Goal: Task Accomplishment & Management: Use online tool/utility

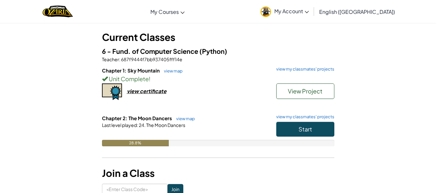
scroll to position [32, 0]
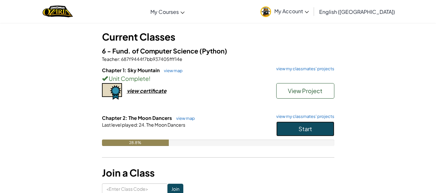
click at [292, 130] on button "Start" at bounding box center [305, 129] width 58 height 15
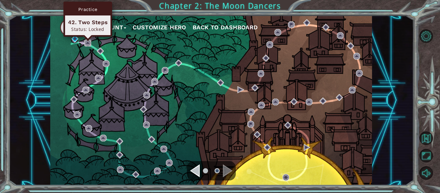
click at [87, 44] on img at bounding box center [87, 43] width 7 height 7
click at [90, 44] on img at bounding box center [87, 43] width 7 height 7
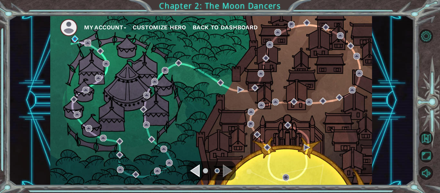
click at [85, 40] on img at bounding box center [87, 43] width 7 height 7
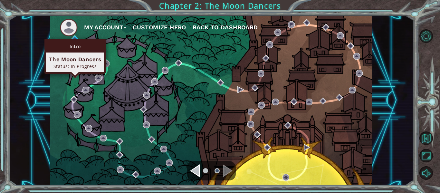
click at [76, 39] on div "Intro The Moon Dancers Status: In Progress" at bounding box center [74, 56] width 61 height 35
click at [74, 38] on img at bounding box center [75, 38] width 7 height 7
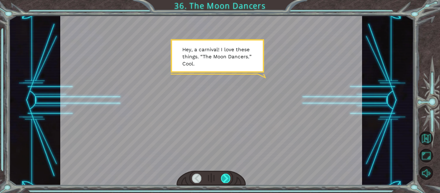
click at [229, 175] on div at bounding box center [225, 178] width 9 height 9
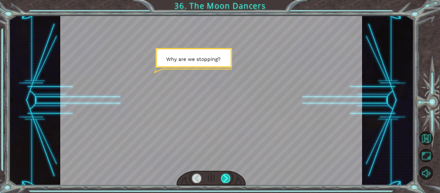
click at [229, 178] on div at bounding box center [225, 178] width 9 height 9
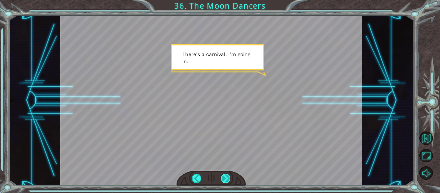
click at [227, 177] on div at bounding box center [225, 178] width 9 height 9
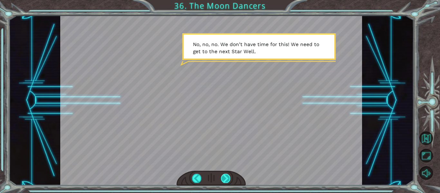
click at [228, 181] on div at bounding box center [225, 178] width 9 height 9
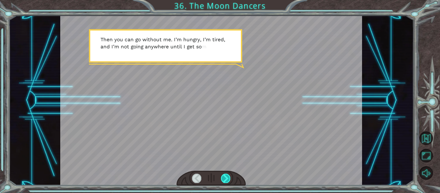
click at [228, 181] on div at bounding box center [225, 178] width 9 height 9
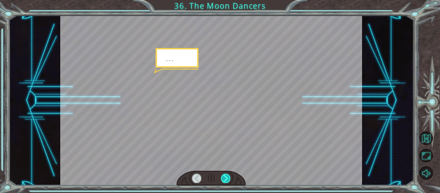
click at [228, 181] on div at bounding box center [225, 178] width 9 height 9
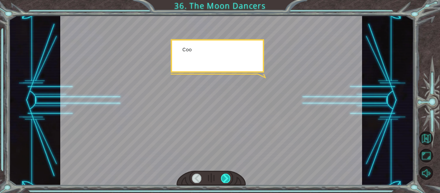
click at [228, 181] on div at bounding box center [225, 178] width 9 height 9
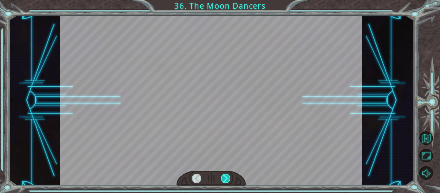
click at [228, 181] on div at bounding box center [225, 178] width 9 height 9
click at [228, 0] on div "Temporary Text H e y , a c a r n i v a l ! I l o v e t h e s e t h i n g s . “ …" at bounding box center [220, 0] width 440 height 0
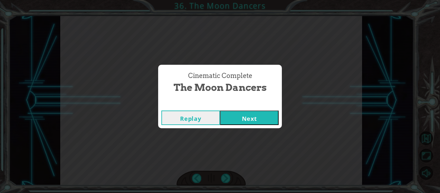
click at [256, 112] on button "Next" at bounding box center [249, 118] width 59 height 15
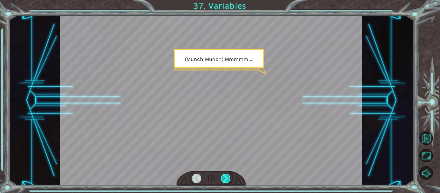
click at [226, 174] on div at bounding box center [225, 178] width 9 height 9
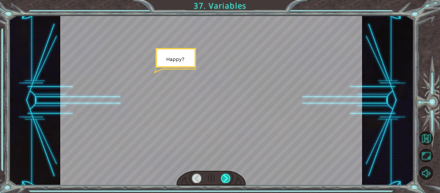
click at [226, 174] on div at bounding box center [225, 178] width 9 height 9
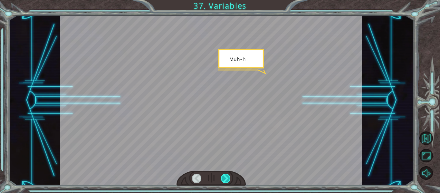
click at [226, 174] on div at bounding box center [225, 178] width 9 height 9
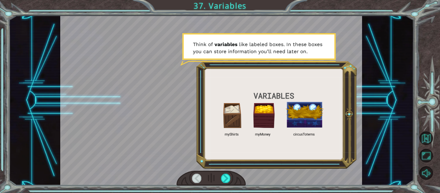
click at [273, 161] on div at bounding box center [211, 100] width 302 height 170
click at [228, 179] on div at bounding box center [225, 178] width 9 height 9
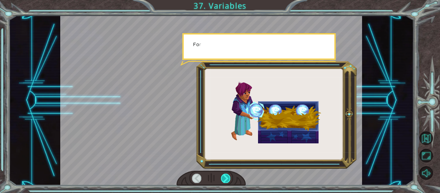
click at [228, 179] on div at bounding box center [225, 178] width 9 height 9
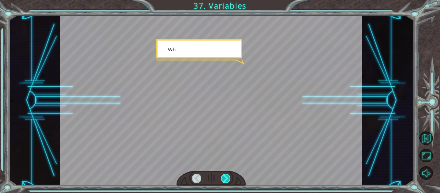
click at [228, 179] on div at bounding box center [225, 178] width 9 height 9
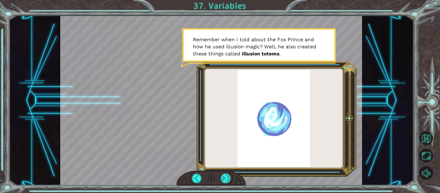
click at [223, 180] on div at bounding box center [225, 178] width 9 height 9
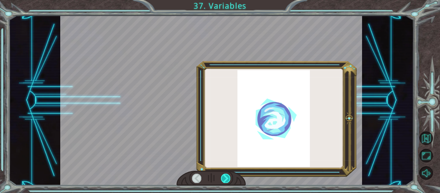
click at [223, 180] on div at bounding box center [225, 178] width 9 height 9
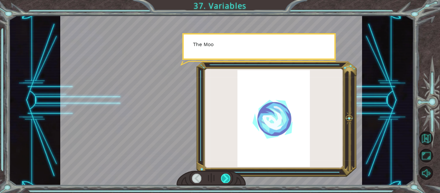
click at [223, 180] on div at bounding box center [225, 178] width 9 height 9
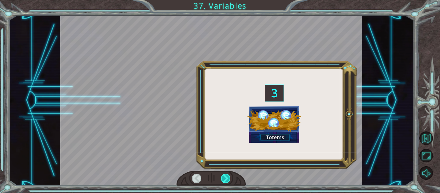
click at [223, 180] on div at bounding box center [225, 178] width 9 height 9
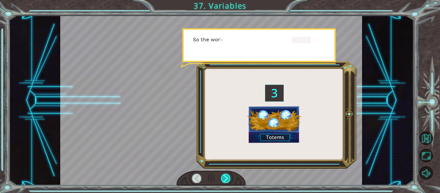
click at [223, 180] on div at bounding box center [225, 178] width 9 height 9
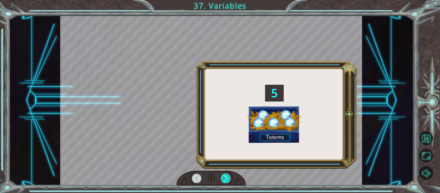
click at [223, 180] on div at bounding box center [225, 178] width 9 height 9
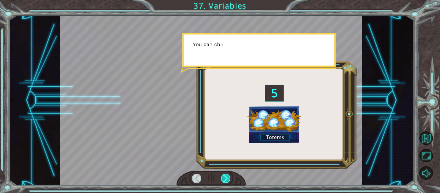
click at [223, 180] on div at bounding box center [225, 178] width 9 height 9
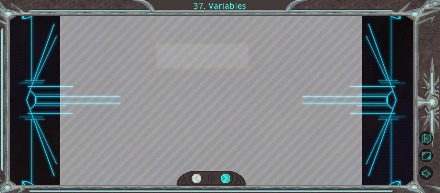
click at [223, 180] on div at bounding box center [225, 178] width 9 height 9
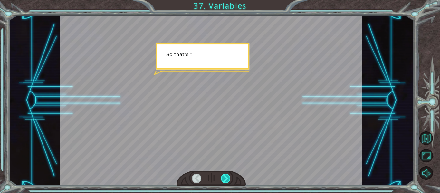
click at [223, 180] on div at bounding box center [225, 178] width 9 height 9
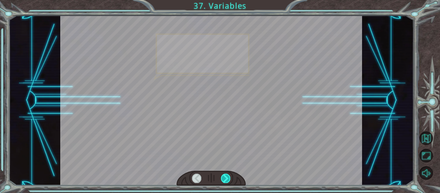
click at [223, 180] on div at bounding box center [225, 178] width 9 height 9
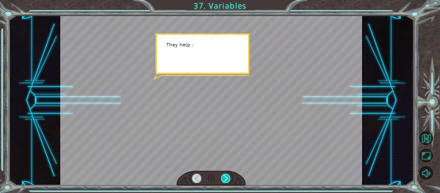
click at [223, 180] on div at bounding box center [225, 178] width 9 height 9
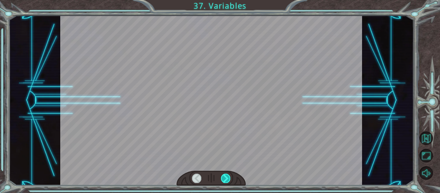
click at [223, 180] on div at bounding box center [225, 178] width 9 height 9
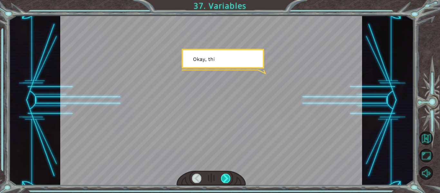
click at [223, 180] on div at bounding box center [225, 178] width 9 height 9
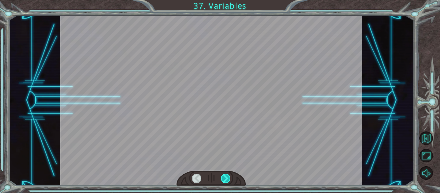
click at [223, 180] on div at bounding box center [225, 178] width 9 height 9
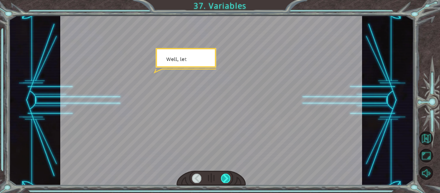
click at [223, 180] on div at bounding box center [225, 178] width 9 height 9
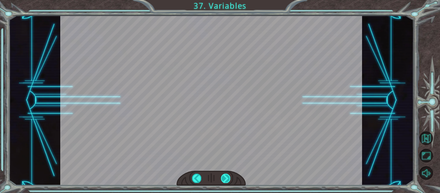
click at [223, 180] on div at bounding box center [225, 178] width 9 height 9
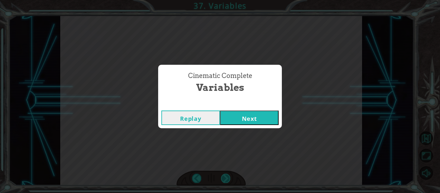
click at [223, 180] on div "Cinematic Complete Variables Replay Next" at bounding box center [220, 96] width 440 height 193
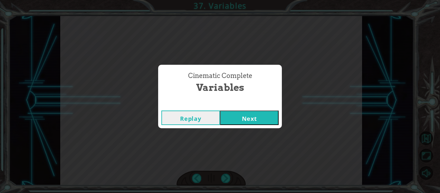
click at [257, 123] on button "Next" at bounding box center [249, 118] width 59 height 15
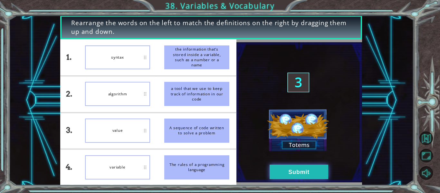
click at [273, 170] on button "Submit" at bounding box center [299, 172] width 59 height 15
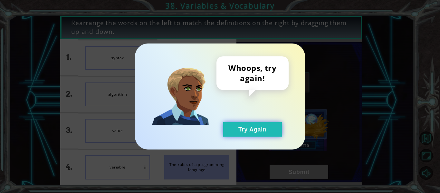
click at [249, 133] on button "Try Again" at bounding box center [252, 129] width 59 height 15
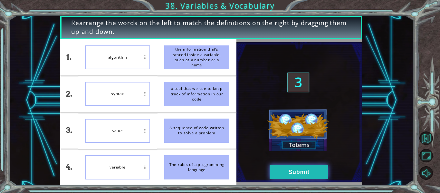
click at [275, 172] on button "Submit" at bounding box center [299, 172] width 59 height 15
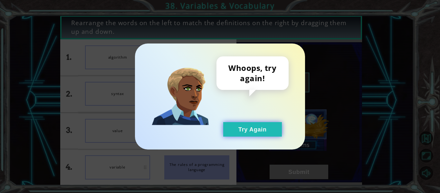
click at [262, 130] on button "Try Again" at bounding box center [252, 129] width 59 height 15
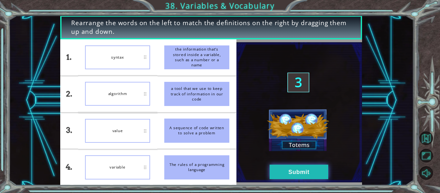
click at [279, 166] on button "Submit" at bounding box center [299, 172] width 59 height 15
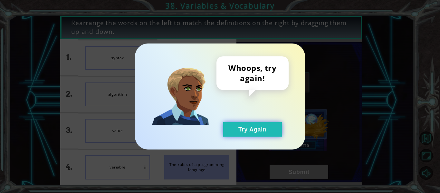
click at [263, 128] on button "Try Again" at bounding box center [252, 129] width 59 height 15
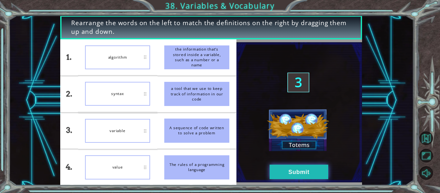
click at [279, 169] on button "Submit" at bounding box center [299, 172] width 59 height 15
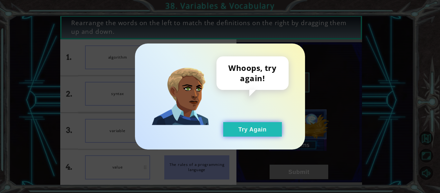
click at [240, 128] on button "Try Again" at bounding box center [252, 129] width 59 height 15
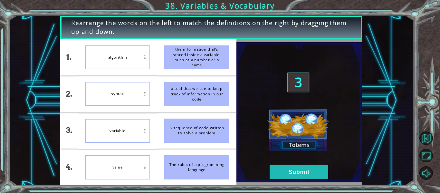
click at [278, 146] on img at bounding box center [300, 112] width 126 height 140
click at [291, 156] on img at bounding box center [300, 112] width 126 height 140
click at [297, 161] on img at bounding box center [300, 112] width 126 height 140
click at [294, 170] on button "Submit" at bounding box center [299, 172] width 59 height 15
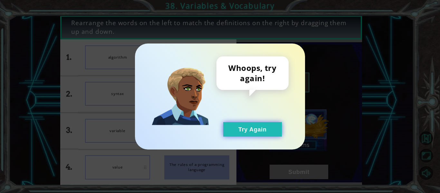
click at [255, 134] on button "Try Again" at bounding box center [252, 129] width 59 height 15
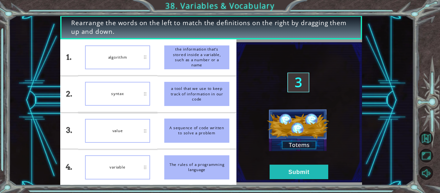
click at [269, 168] on img at bounding box center [300, 112] width 126 height 140
click at [288, 172] on button "Submit" at bounding box center [299, 172] width 59 height 15
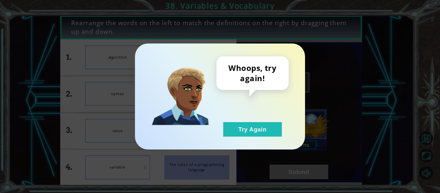
click at [290, 173] on div "Whoops, try again! Try Again" at bounding box center [220, 96] width 440 height 193
click at [249, 132] on button "Try Again" at bounding box center [252, 129] width 59 height 15
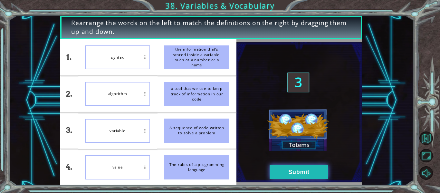
drag, startPoint x: 269, startPoint y: 168, endPoint x: 289, endPoint y: 175, distance: 21.5
click at [289, 175] on button "Submit" at bounding box center [299, 172] width 59 height 15
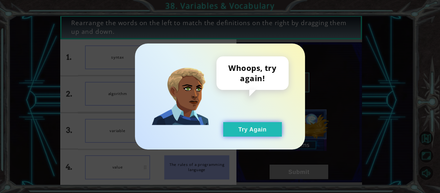
click at [252, 125] on button "Try Again" at bounding box center [252, 129] width 59 height 15
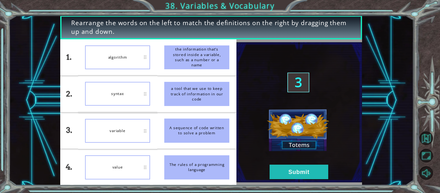
click at [129, 90] on div "syntax" at bounding box center [117, 94] width 65 height 24
click at [287, 180] on img at bounding box center [300, 112] width 126 height 140
click at [289, 176] on button "Submit" at bounding box center [299, 172] width 59 height 15
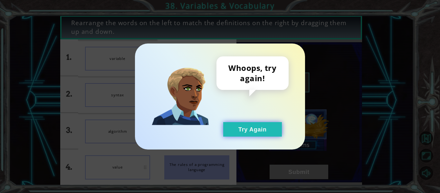
click at [259, 129] on button "Try Again" at bounding box center [252, 129] width 59 height 15
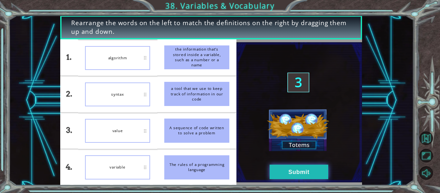
click at [282, 170] on button "Submit" at bounding box center [299, 172] width 59 height 15
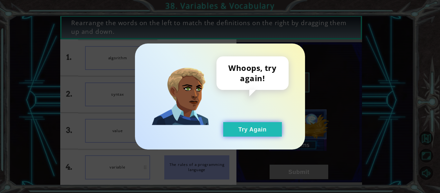
click at [244, 129] on button "Try Again" at bounding box center [252, 129] width 59 height 15
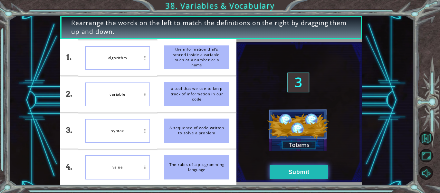
click at [281, 177] on button "Submit" at bounding box center [299, 172] width 59 height 15
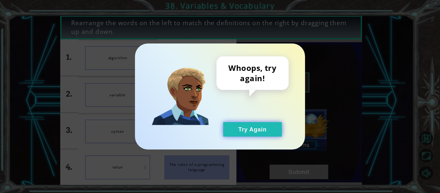
click at [248, 132] on button "Try Again" at bounding box center [252, 129] width 59 height 15
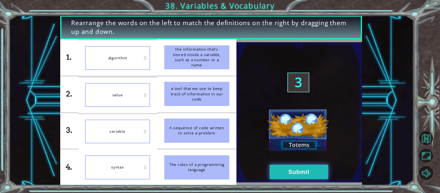
click at [284, 171] on button "Submit" at bounding box center [299, 172] width 59 height 15
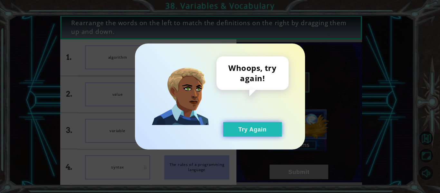
click at [256, 123] on button "Try Again" at bounding box center [252, 129] width 59 height 15
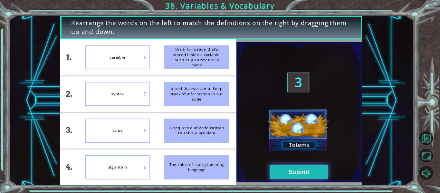
click at [282, 169] on button "Submit" at bounding box center [299, 172] width 59 height 15
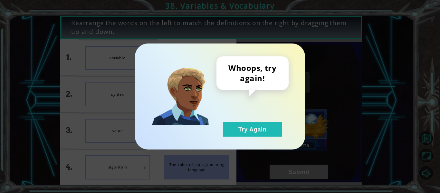
click at [260, 138] on div "Whoops, try again! Try Again" at bounding box center [220, 97] width 170 height 106
click at [255, 132] on button "Try Again" at bounding box center [252, 129] width 59 height 15
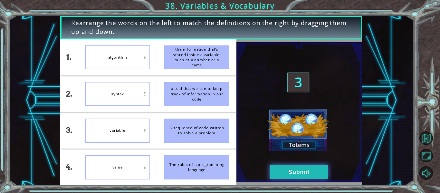
click at [285, 174] on button "Submit" at bounding box center [299, 172] width 59 height 15
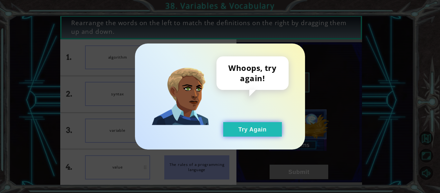
click at [251, 128] on button "Try Again" at bounding box center [252, 129] width 59 height 15
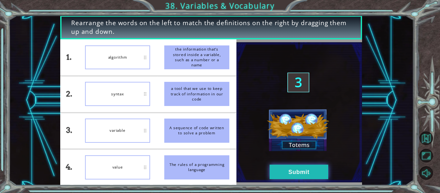
click at [275, 171] on button "Submit" at bounding box center [299, 172] width 59 height 15
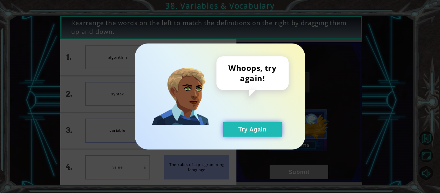
click at [253, 129] on button "Try Again" at bounding box center [252, 129] width 59 height 15
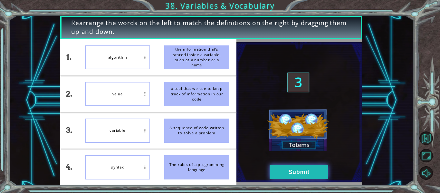
click at [272, 179] on button "Submit" at bounding box center [299, 172] width 59 height 15
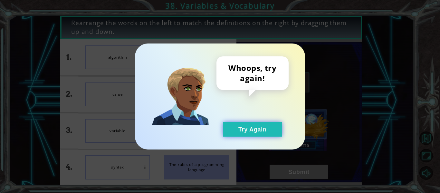
click at [243, 132] on button "Try Again" at bounding box center [252, 129] width 59 height 15
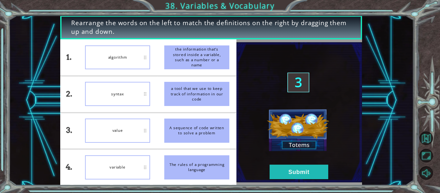
click at [307, 181] on img at bounding box center [300, 112] width 126 height 140
click at [304, 176] on button "Submit" at bounding box center [299, 172] width 59 height 15
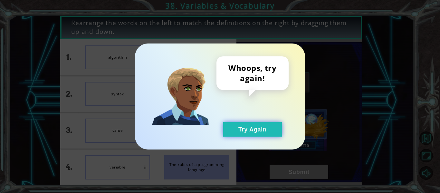
click at [261, 136] on button "Try Again" at bounding box center [252, 129] width 59 height 15
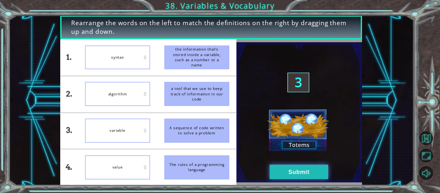
click at [283, 166] on button "Submit" at bounding box center [299, 172] width 59 height 15
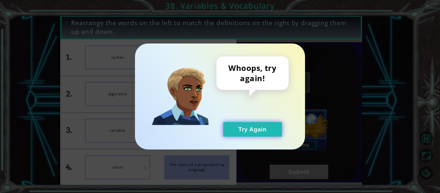
click at [263, 130] on button "Try Again" at bounding box center [252, 129] width 59 height 15
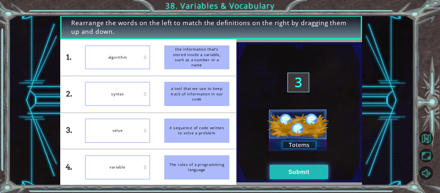
click at [281, 171] on button "Submit" at bounding box center [299, 172] width 59 height 15
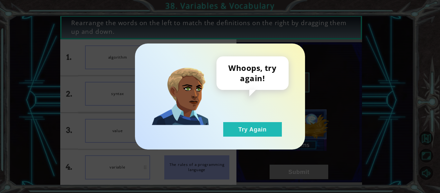
click at [270, 144] on div "Whoops, try again! Try Again" at bounding box center [220, 97] width 170 height 106
click at [260, 127] on button "Try Again" at bounding box center [252, 129] width 59 height 15
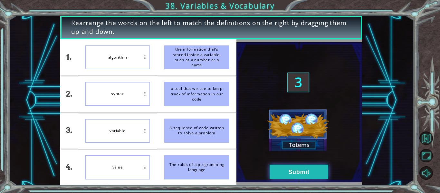
click at [280, 173] on button "Submit" at bounding box center [299, 172] width 59 height 15
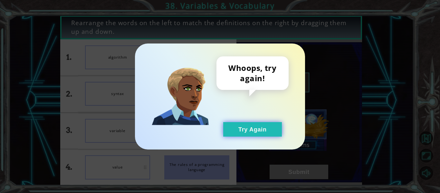
click at [261, 134] on button "Try Again" at bounding box center [252, 129] width 59 height 15
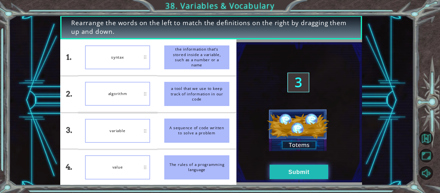
click at [300, 174] on button "Submit" at bounding box center [299, 172] width 59 height 15
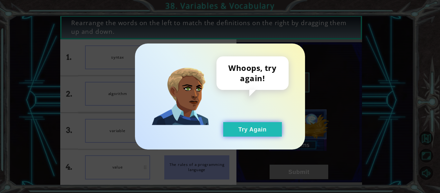
click at [276, 123] on button "Try Again" at bounding box center [252, 129] width 59 height 15
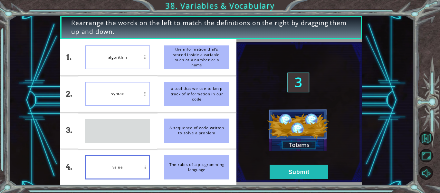
drag, startPoint x: 123, startPoint y: 139, endPoint x: 139, endPoint y: 167, distance: 32.6
click at [139, 143] on div "variable" at bounding box center [117, 131] width 65 height 24
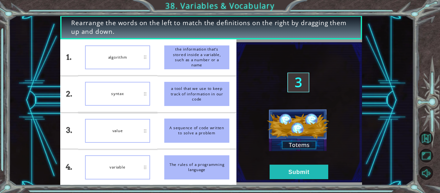
click at [144, 146] on li "value" at bounding box center [117, 131] width 79 height 36
click at [140, 103] on div "syntax" at bounding box center [117, 94] width 65 height 24
drag, startPoint x: 140, startPoint y: 103, endPoint x: 133, endPoint y: 79, distance: 24.9
click at [133, 79] on li "syntax" at bounding box center [117, 94] width 79 height 36
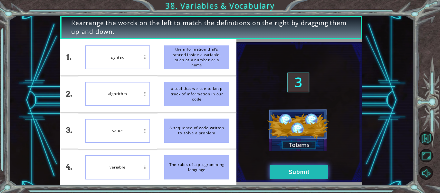
click at [291, 179] on button "Submit" at bounding box center [299, 172] width 59 height 15
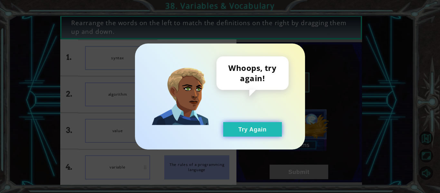
click at [264, 129] on button "Try Again" at bounding box center [252, 129] width 59 height 15
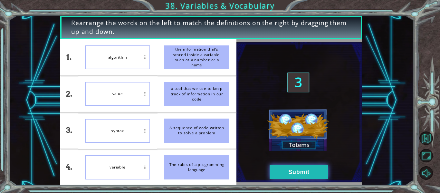
click at [287, 176] on button "Submit" at bounding box center [299, 172] width 59 height 15
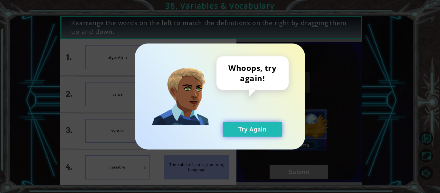
click at [266, 126] on button "Try Again" at bounding box center [252, 129] width 59 height 15
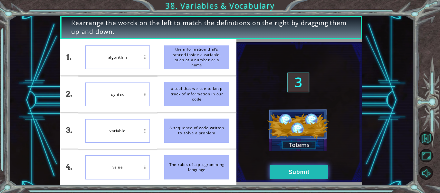
click at [291, 175] on button "Submit" at bounding box center [299, 172] width 59 height 15
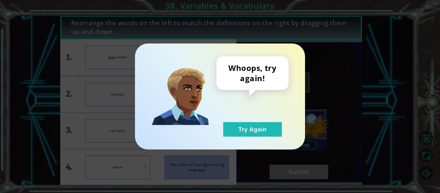
click at [291, 175] on div "Whoops, try again! Try Again" at bounding box center [220, 96] width 440 height 193
click at [259, 133] on button "Try Again" at bounding box center [252, 129] width 59 height 15
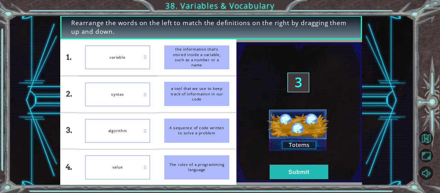
click at [133, 168] on div "value" at bounding box center [117, 167] width 65 height 24
click at [275, 173] on button "Submit" at bounding box center [299, 172] width 59 height 15
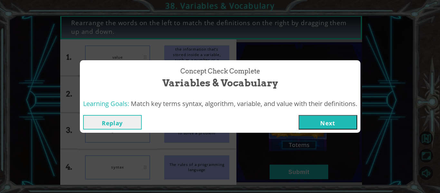
click at [350, 121] on button "Next" at bounding box center [328, 122] width 59 height 15
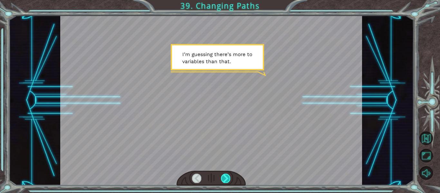
click at [224, 180] on div at bounding box center [225, 178] width 9 height 9
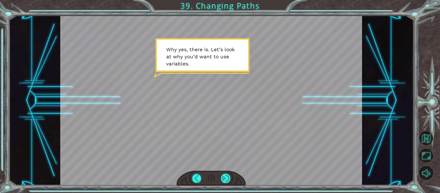
click at [228, 177] on div at bounding box center [225, 178] width 9 height 9
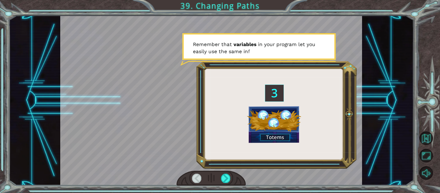
drag, startPoint x: 228, startPoint y: 177, endPoint x: 232, endPoint y: 181, distance: 5.7
click at [232, 181] on div at bounding box center [212, 178] width 70 height 15
click at [223, 176] on div at bounding box center [225, 178] width 9 height 9
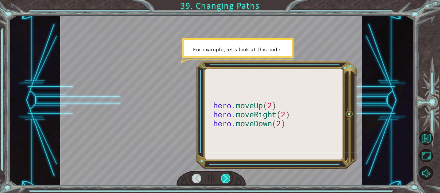
click at [223, 176] on div at bounding box center [225, 178] width 9 height 9
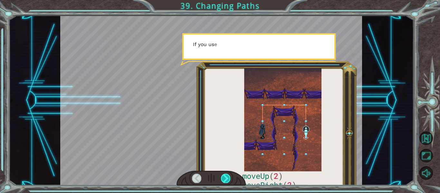
click at [223, 176] on div at bounding box center [225, 178] width 9 height 9
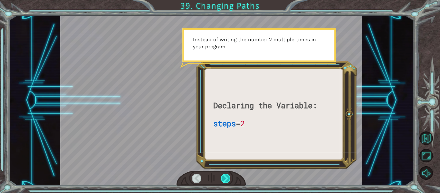
drag, startPoint x: 221, startPoint y: 174, endPoint x: 226, endPoint y: 180, distance: 7.3
click at [226, 180] on div at bounding box center [225, 178] width 9 height 9
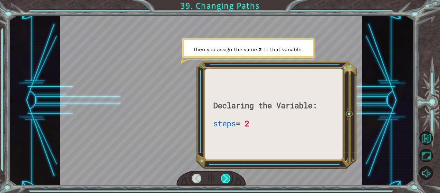
click at [226, 180] on div at bounding box center [225, 178] width 9 height 9
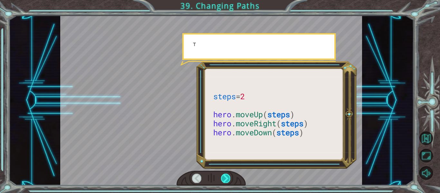
click at [226, 180] on div at bounding box center [225, 178] width 9 height 9
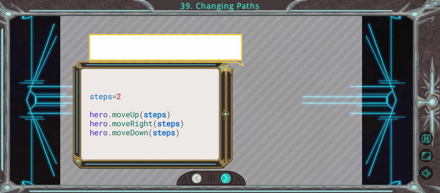
click at [226, 180] on div at bounding box center [225, 178] width 9 height 9
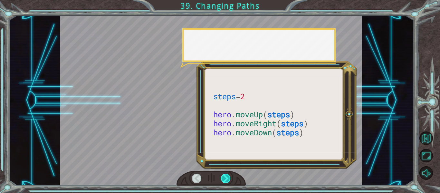
click at [226, 180] on div at bounding box center [225, 178] width 9 height 9
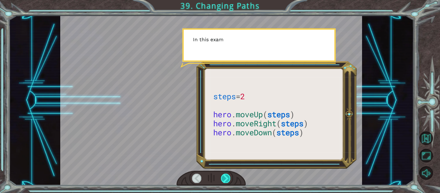
click at [226, 180] on div at bounding box center [225, 178] width 9 height 9
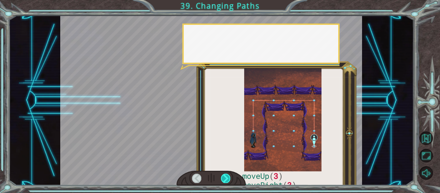
click at [226, 180] on div at bounding box center [225, 178] width 9 height 9
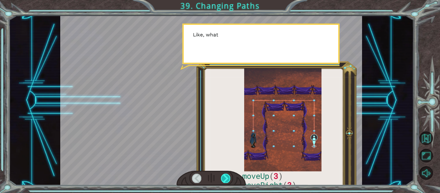
click at [226, 180] on div at bounding box center [225, 178] width 9 height 9
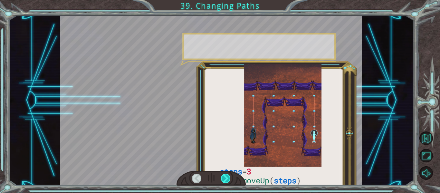
click at [226, 180] on div at bounding box center [225, 178] width 9 height 9
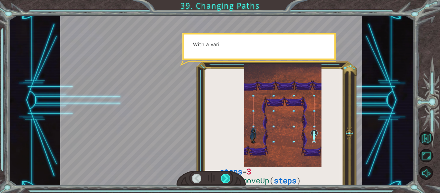
click at [226, 180] on div at bounding box center [225, 178] width 9 height 9
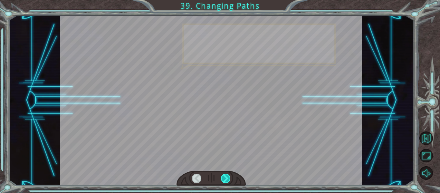
click at [226, 180] on div at bounding box center [225, 178] width 9 height 9
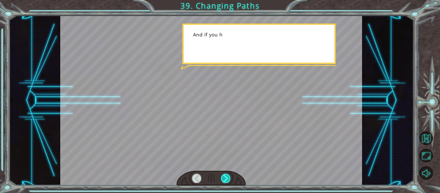
click at [226, 180] on div at bounding box center [225, 178] width 9 height 9
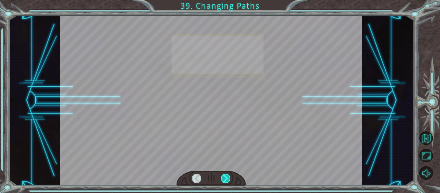
click at [226, 180] on div at bounding box center [225, 178] width 9 height 9
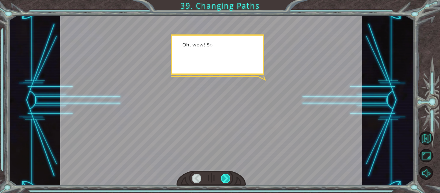
click at [226, 180] on div at bounding box center [225, 178] width 9 height 9
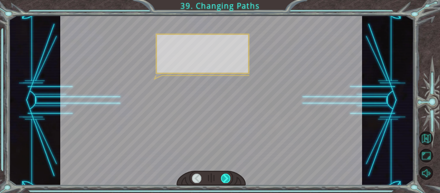
click at [226, 180] on div at bounding box center [225, 178] width 9 height 9
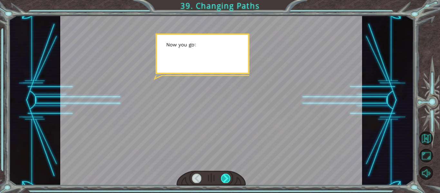
click at [226, 180] on div at bounding box center [225, 178] width 9 height 9
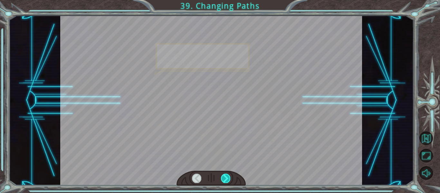
click at [226, 180] on div at bounding box center [225, 178] width 9 height 9
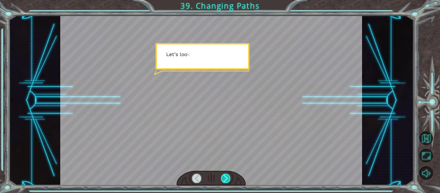
click at [226, 180] on div at bounding box center [225, 178] width 9 height 9
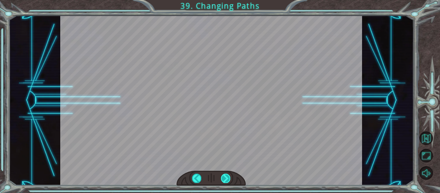
click at [226, 0] on div "steps = 3 hero . moveUp ( steps ) hero . moveRight ( steps ) hero . moveDown ( …" at bounding box center [220, 0] width 440 height 0
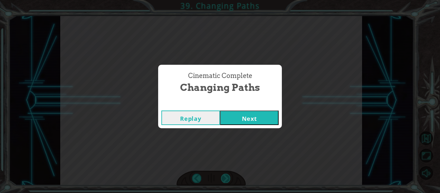
click at [226, 180] on div "Cinematic Complete Changing Paths Replay Next" at bounding box center [220, 96] width 440 height 193
click at [253, 116] on button "Next" at bounding box center [249, 118] width 59 height 15
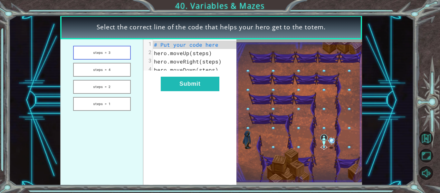
click at [122, 51] on button "steps = 3" at bounding box center [102, 53] width 58 height 14
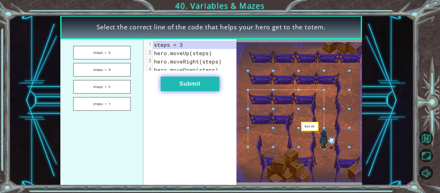
click at [194, 91] on button "Submit" at bounding box center [190, 84] width 59 height 15
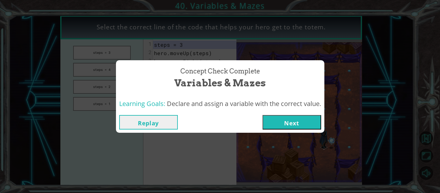
click at [281, 123] on button "Next" at bounding box center [292, 122] width 59 height 15
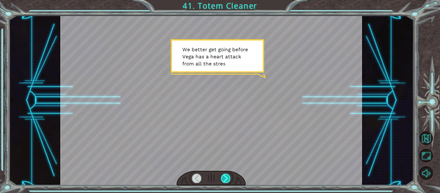
click at [229, 174] on div at bounding box center [225, 178] width 9 height 9
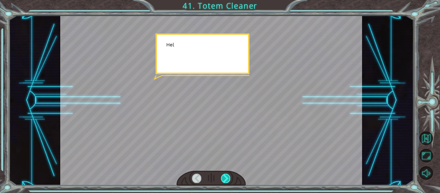
click at [229, 174] on div at bounding box center [225, 178] width 9 height 9
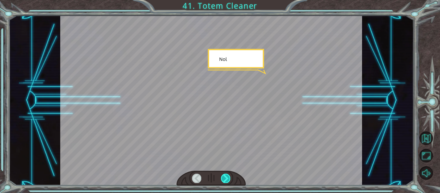
click at [229, 174] on div at bounding box center [225, 178] width 9 height 9
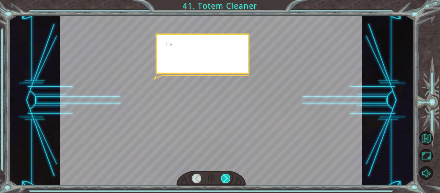
click at [229, 174] on div at bounding box center [225, 178] width 9 height 9
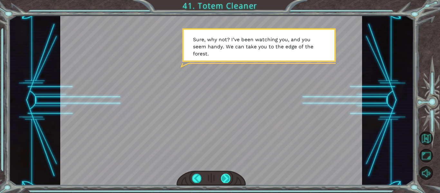
drag, startPoint x: 225, startPoint y: 173, endPoint x: 226, endPoint y: 177, distance: 4.3
click at [226, 177] on div at bounding box center [225, 178] width 9 height 9
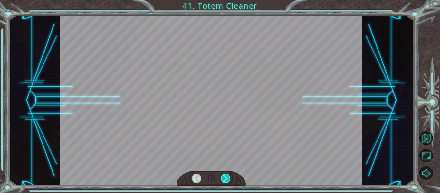
click at [226, 177] on div at bounding box center [225, 178] width 9 height 9
click at [227, 178] on div at bounding box center [225, 178] width 9 height 9
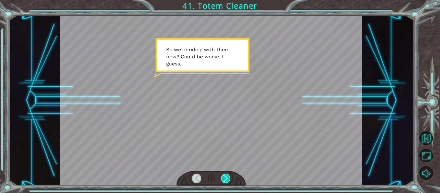
click at [227, 180] on div at bounding box center [225, 178] width 9 height 9
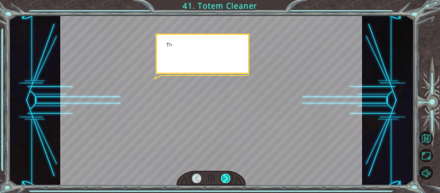
click at [227, 180] on div at bounding box center [225, 178] width 9 height 9
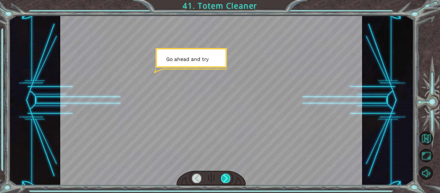
click at [227, 180] on div at bounding box center [225, 178] width 9 height 9
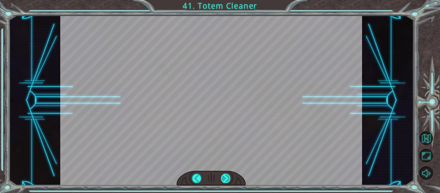
click at [227, 0] on div "Temporary Text W e b e t t e r g e t g o i n g b e f o r e V e g a h a s a h e …" at bounding box center [220, 0] width 440 height 0
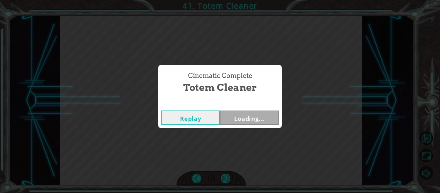
click at [227, 180] on div "Cinematic Complete Totem Cleaner Replay Loading..." at bounding box center [220, 96] width 440 height 193
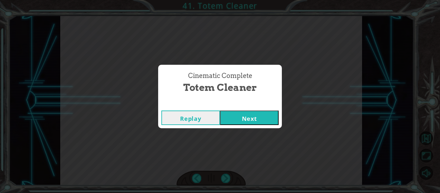
drag, startPoint x: 246, startPoint y: 119, endPoint x: 236, endPoint y: 118, distance: 10.0
click at [236, 118] on button "Next" at bounding box center [249, 118] width 59 height 15
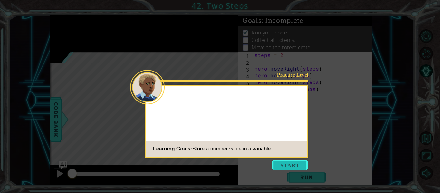
click at [287, 161] on button "Start" at bounding box center [290, 165] width 37 height 10
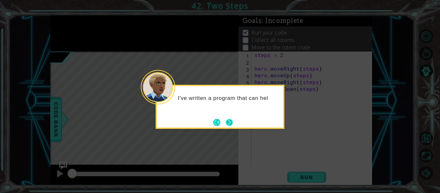
click at [225, 126] on button "Next" at bounding box center [230, 123] width 10 height 10
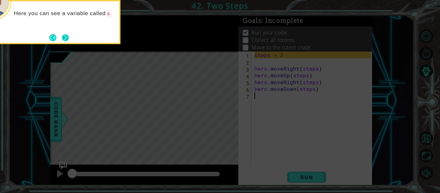
click at [70, 37] on button "Next" at bounding box center [65, 37] width 9 height 9
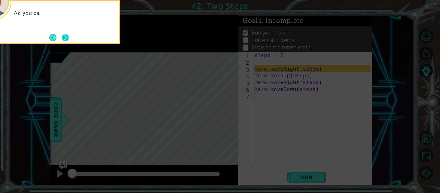
click at [61, 39] on button "Next" at bounding box center [66, 38] width 12 height 12
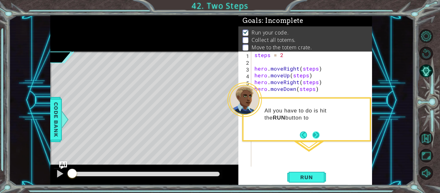
click at [316, 137] on button "Next" at bounding box center [316, 135] width 12 height 12
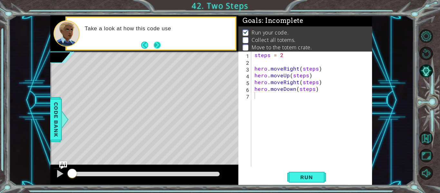
click at [160, 43] on button "Next" at bounding box center [157, 45] width 12 height 12
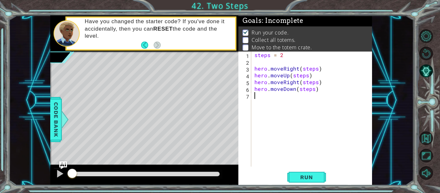
type textarea "n"
click at [324, 180] on button "Run" at bounding box center [307, 177] width 39 height 13
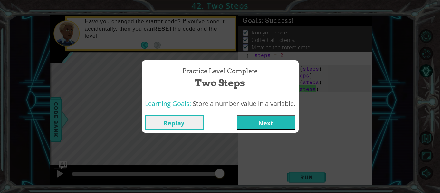
click at [270, 125] on button "Next" at bounding box center [266, 122] width 59 height 15
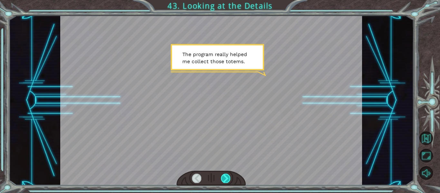
click at [223, 181] on div at bounding box center [225, 178] width 9 height 9
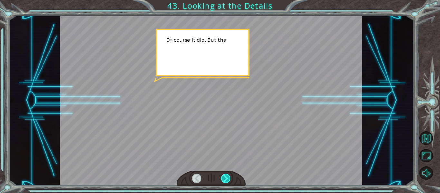
click at [223, 181] on div at bounding box center [225, 178] width 9 height 9
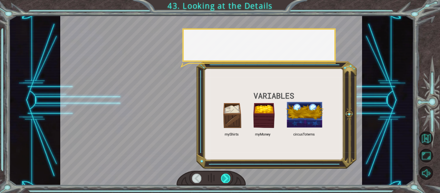
click at [223, 181] on div at bounding box center [225, 178] width 9 height 9
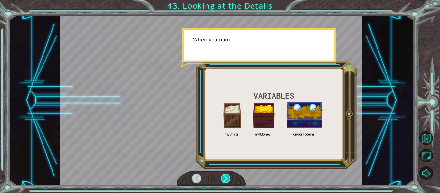
click at [223, 181] on div at bounding box center [225, 178] width 9 height 9
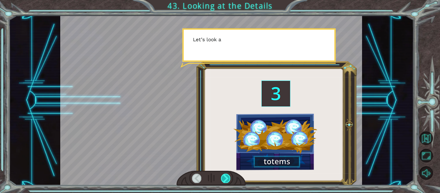
click at [223, 181] on div at bounding box center [225, 178] width 9 height 9
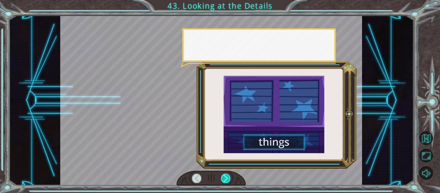
click at [223, 181] on div at bounding box center [225, 178] width 9 height 9
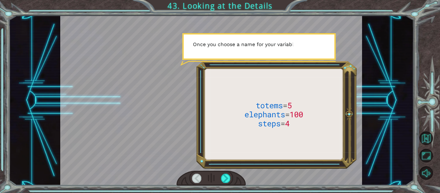
click at [235, 169] on div at bounding box center [211, 100] width 302 height 170
click at [227, 175] on div at bounding box center [225, 178] width 9 height 9
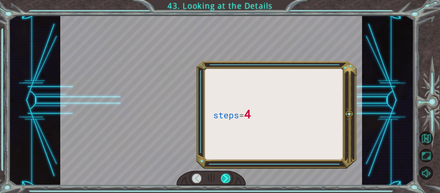
click at [227, 175] on div at bounding box center [225, 178] width 9 height 9
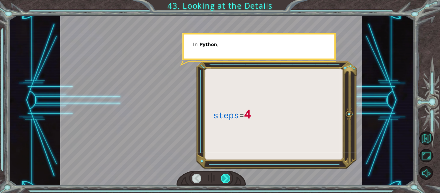
click at [227, 175] on div at bounding box center [225, 178] width 9 height 9
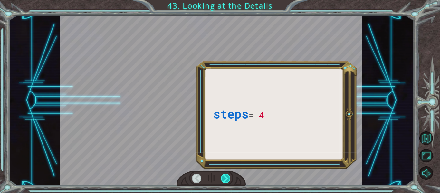
click at [227, 175] on div at bounding box center [225, 178] width 9 height 9
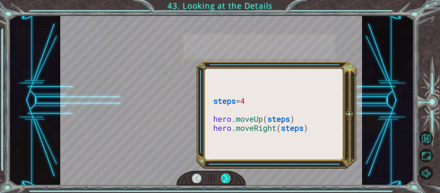
click at [227, 175] on div at bounding box center [225, 178] width 9 height 9
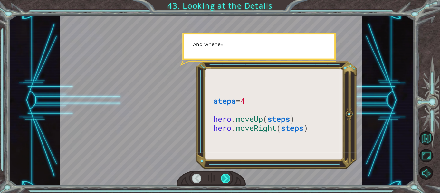
click at [227, 175] on div at bounding box center [225, 178] width 9 height 9
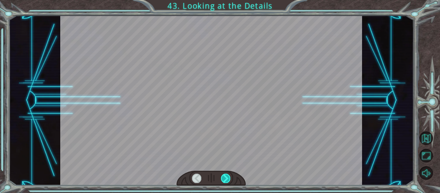
click at [227, 175] on div at bounding box center [225, 178] width 9 height 9
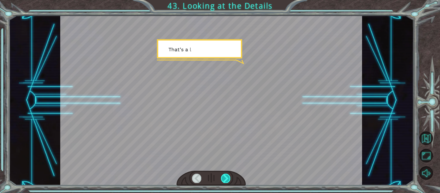
click at [227, 175] on div at bounding box center [225, 178] width 9 height 9
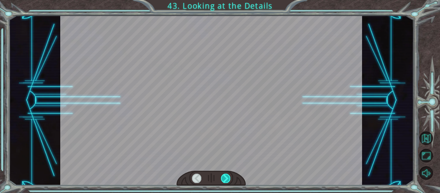
click at [227, 175] on div at bounding box center [225, 178] width 9 height 9
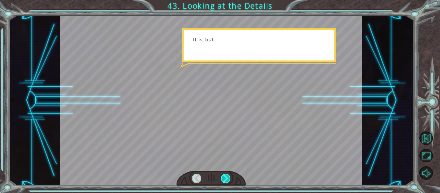
click at [227, 175] on div at bounding box center [225, 178] width 9 height 9
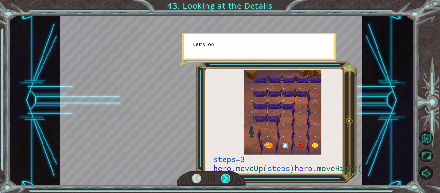
click at [227, 175] on div at bounding box center [225, 178] width 9 height 9
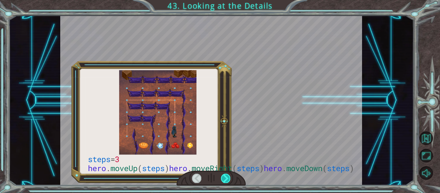
click at [227, 175] on div at bounding box center [225, 178] width 9 height 9
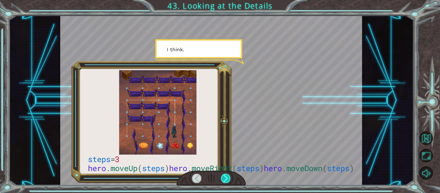
click at [227, 175] on div at bounding box center [225, 178] width 9 height 9
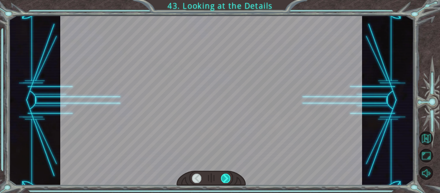
click at [227, 175] on div at bounding box center [225, 178] width 9 height 9
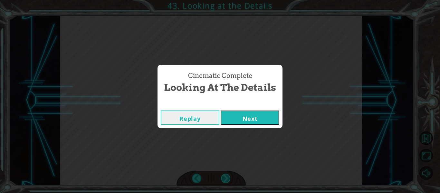
click at [227, 175] on div "Cinematic Complete Looking at the Details Replay Next" at bounding box center [220, 96] width 440 height 193
click at [244, 112] on button "Next" at bounding box center [250, 118] width 59 height 15
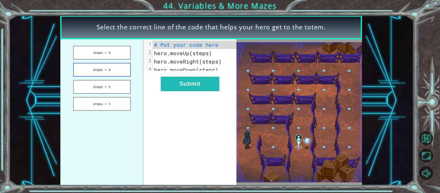
click at [98, 71] on button "steps = 4" at bounding box center [102, 70] width 58 height 14
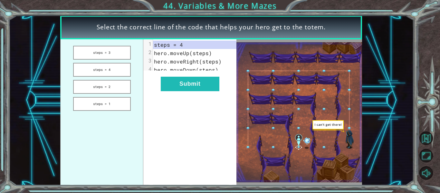
click at [157, 85] on div "xxxxxxxxxx 4 1 steps = 4 2 hero.moveUp(steps) 3 hero.moveRight(steps) 4 hero.mo…" at bounding box center [189, 112] width 93 height 146
click at [169, 89] on button "Submit" at bounding box center [190, 84] width 59 height 15
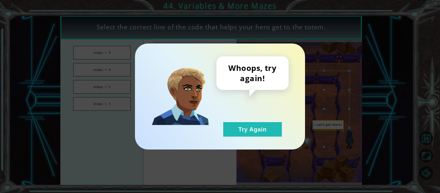
click at [253, 145] on div "Whoops, try again! Try Again" at bounding box center [220, 97] width 170 height 106
click at [239, 136] on button "Try Again" at bounding box center [252, 129] width 59 height 15
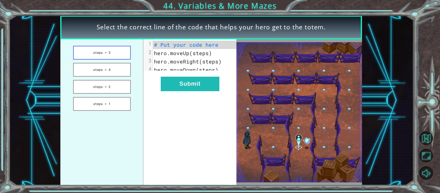
click at [128, 57] on button "steps = 3" at bounding box center [102, 53] width 58 height 14
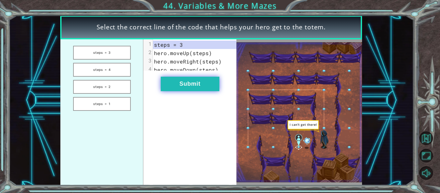
click at [164, 91] on button "Submit" at bounding box center [190, 84] width 59 height 15
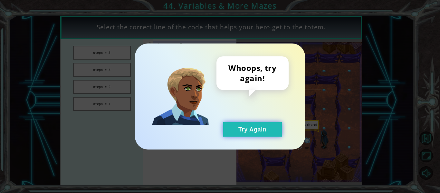
click at [233, 134] on button "Try Again" at bounding box center [252, 129] width 59 height 15
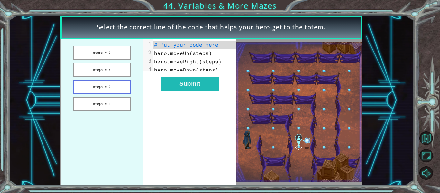
click at [111, 92] on button "steps = 2" at bounding box center [102, 87] width 58 height 14
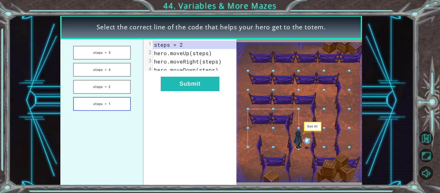
click at [116, 106] on button "steps = 1" at bounding box center [102, 104] width 58 height 14
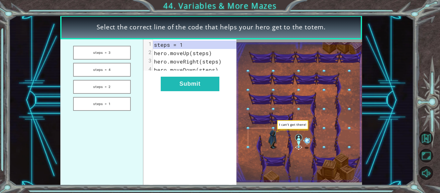
click at [159, 95] on div "xxxxxxxxxx 4 1 steps = 1 2 hero.moveUp(steps) 3 hero.moveRight(steps) 4 hero.mo…" at bounding box center [189, 112] width 93 height 146
click at [101, 90] on button "steps = 2" at bounding box center [102, 87] width 58 height 14
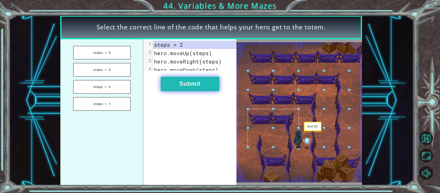
click at [165, 85] on button "Submit" at bounding box center [190, 84] width 59 height 15
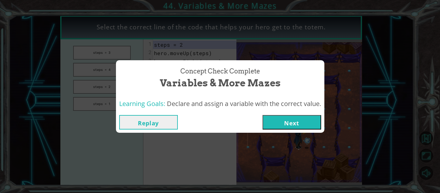
click at [273, 116] on button "Next" at bounding box center [292, 122] width 59 height 15
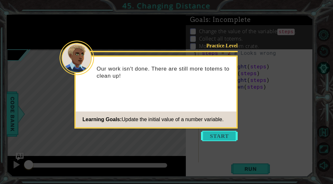
click at [227, 138] on button "Start" at bounding box center [219, 136] width 37 height 10
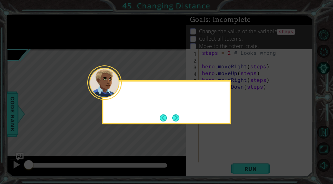
click at [227, 138] on icon at bounding box center [166, 92] width 333 height 184
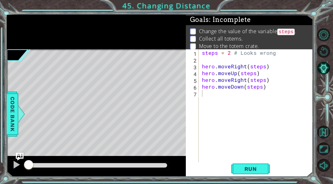
click at [243, 183] on div "1 ההההההההההההההההההההההההההההההההההההההההההההההההההההההההההההההההההההההההההההה…" at bounding box center [166, 92] width 333 height 184
click at [242, 166] on span "Run" at bounding box center [250, 169] width 25 height 6
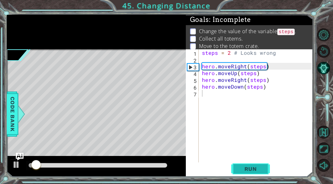
click at [253, 173] on button "Run" at bounding box center [250, 168] width 39 height 13
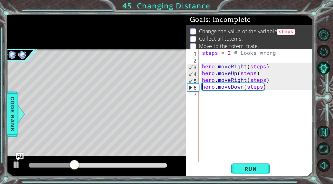
click at [202, 89] on div "steps = 2 # Looks wrong hero . moveRight ( steps ) hero . moveUp ( steps ) hero…" at bounding box center [258, 113] width 114 height 129
type textarea "hero.moveDown(steps)"
click at [242, 160] on div "steps = 2 # Looks wrong hero . moveRight ( steps ) hero . moveUp ( steps ) hero…" at bounding box center [258, 113] width 114 height 129
click at [243, 164] on button "Run" at bounding box center [250, 168] width 39 height 13
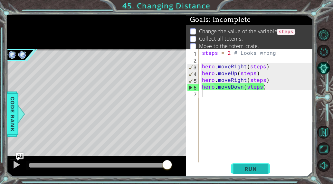
click at [241, 171] on span "Run" at bounding box center [250, 169] width 25 height 6
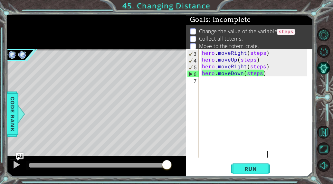
scroll to position [7, 0]
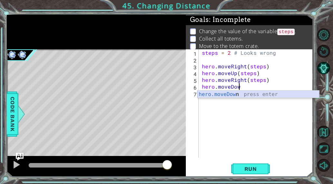
click at [283, 97] on div "hero.moveDow n press enter" at bounding box center [259, 102] width 122 height 23
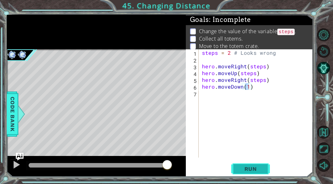
click at [257, 172] on span "Run" at bounding box center [250, 169] width 25 height 6
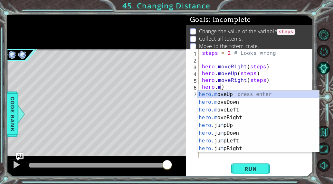
click at [244, 85] on div "steps = 2 # Looks wrong hero . moveRight ( steps ) hero . moveUp ( steps ) hero…" at bounding box center [258, 110] width 114 height 122
type textarea "h"
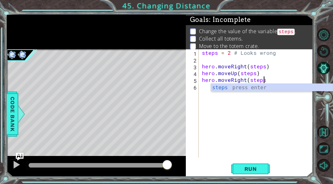
type textarea "hero.moveRight(st"
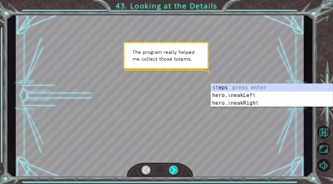
click at [177, 172] on div at bounding box center [173, 170] width 9 height 9
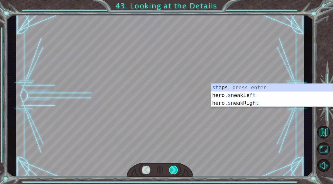
click at [177, 172] on div at bounding box center [173, 170] width 9 height 9
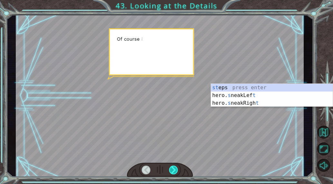
click at [177, 172] on div at bounding box center [173, 170] width 9 height 9
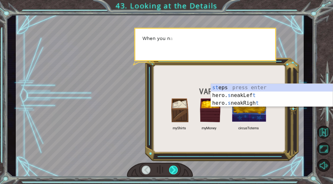
click at [177, 172] on div at bounding box center [173, 170] width 9 height 9
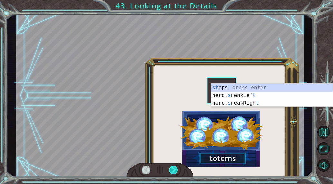
click at [177, 172] on div at bounding box center [173, 170] width 9 height 9
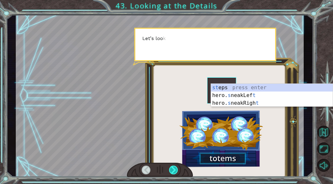
click at [177, 172] on div at bounding box center [173, 170] width 9 height 9
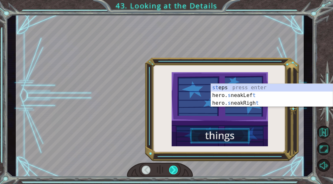
click at [177, 172] on div at bounding box center [173, 170] width 9 height 9
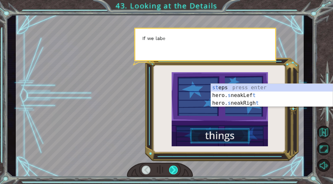
click at [177, 172] on div at bounding box center [173, 170] width 9 height 9
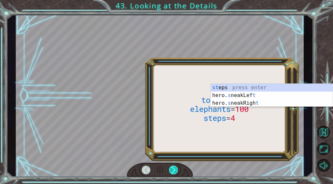
click at [177, 172] on div at bounding box center [173, 170] width 9 height 9
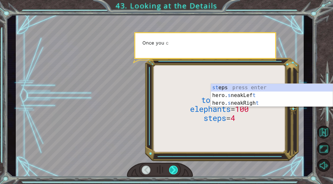
click at [177, 172] on div at bounding box center [173, 170] width 9 height 9
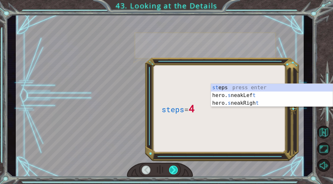
click at [177, 172] on div at bounding box center [173, 170] width 9 height 9
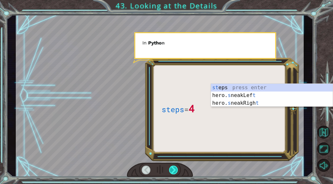
click at [177, 172] on div at bounding box center [173, 170] width 9 height 9
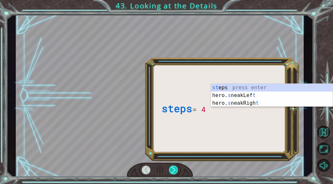
click at [177, 172] on div at bounding box center [173, 170] width 9 height 9
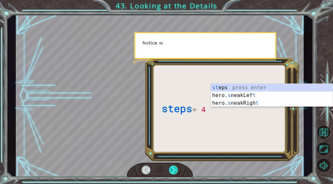
click at [177, 172] on div at bounding box center [173, 170] width 9 height 9
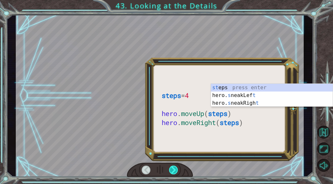
click at [177, 172] on div at bounding box center [173, 170] width 9 height 9
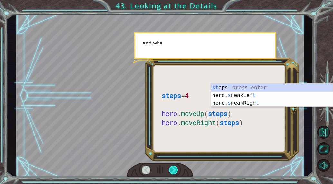
click at [177, 172] on div at bounding box center [173, 170] width 9 height 9
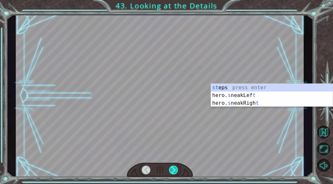
click at [177, 172] on div at bounding box center [173, 170] width 9 height 9
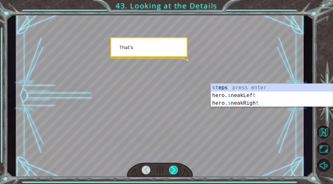
click at [177, 172] on div at bounding box center [173, 170] width 9 height 9
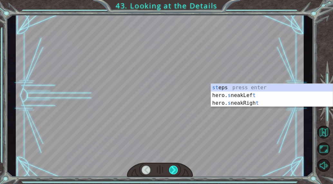
click at [177, 172] on div at bounding box center [173, 170] width 9 height 9
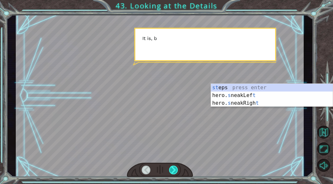
click at [177, 172] on div at bounding box center [173, 170] width 9 height 9
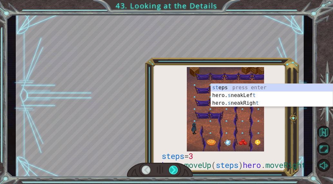
click at [177, 172] on div at bounding box center [173, 170] width 9 height 9
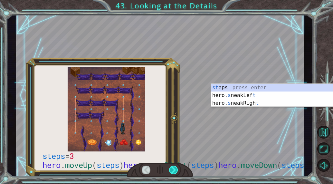
click at [177, 172] on div at bounding box center [173, 170] width 9 height 9
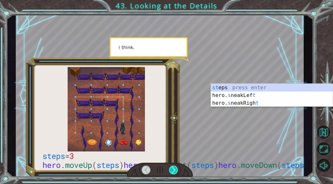
click at [177, 172] on div at bounding box center [173, 170] width 9 height 9
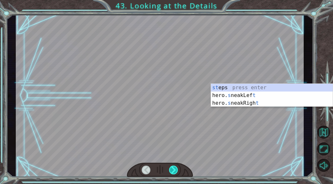
click at [177, 172] on div at bounding box center [173, 170] width 9 height 9
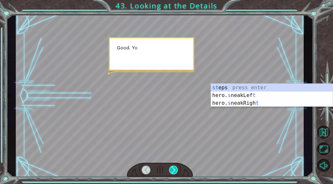
click at [177, 172] on div at bounding box center [173, 170] width 9 height 9
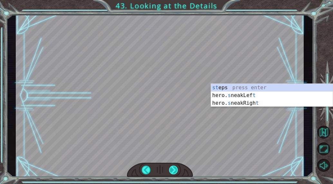
click at [177, 0] on div "steps = 3 hero . moveUp ( steps ) hero . moveRight ( steps ) hero . moveDown ( …" at bounding box center [166, 0] width 333 height 0
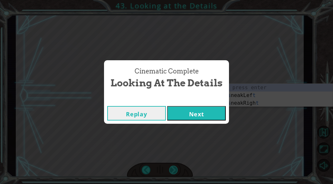
click at [177, 172] on div "Cinematic Complete Looking at the Details Replay Next" at bounding box center [166, 92] width 333 height 184
click at [186, 120] on button "Next" at bounding box center [196, 113] width 59 height 15
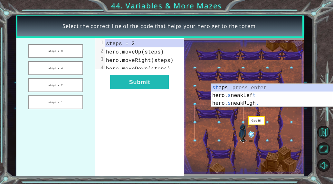
click at [145, 79] on div "xxxxxxxxxx 4 1 steps = 2 2 hero.moveUp(steps) 3 hero.moveRight(steps) 4 hero.mo…" at bounding box center [139, 107] width 89 height 139
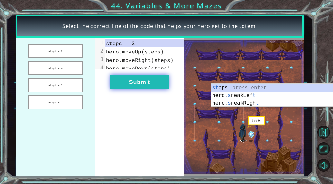
click at [146, 82] on button "Submit" at bounding box center [139, 82] width 59 height 15
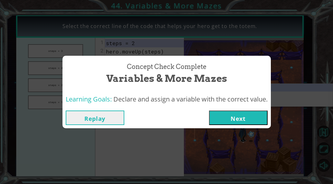
click at [235, 123] on button "Next" at bounding box center [238, 118] width 59 height 15
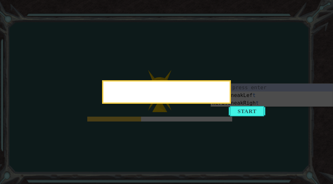
click at [231, 104] on div at bounding box center [166, 92] width 129 height 24
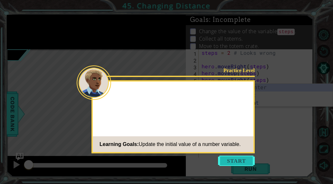
click at [249, 164] on button "Start" at bounding box center [236, 161] width 37 height 10
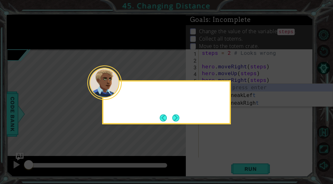
click at [249, 164] on icon at bounding box center [166, 92] width 333 height 184
click at [177, 114] on button "Next" at bounding box center [175, 117] width 7 height 7
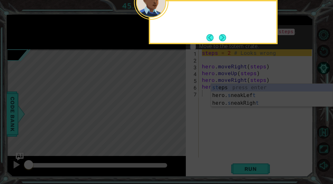
click at [177, 113] on icon at bounding box center [166, 27] width 333 height 313
click at [223, 40] on button "Next" at bounding box center [223, 38] width 8 height 8
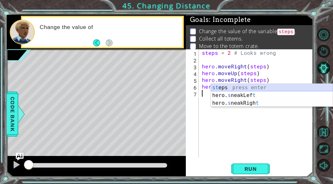
click at [269, 91] on div "st eps press enter hero. s neakLef t press enter hero. s neakRigh t press enter" at bounding box center [272, 103] width 122 height 39
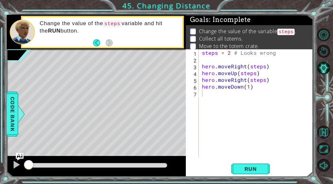
click at [257, 177] on div "1 ההההההההההההההההההההההההההההההההההההההההההההההההההההההההההההההההההההההההההההה…" at bounding box center [160, 96] width 307 height 162
click at [256, 171] on span "Run" at bounding box center [250, 169] width 25 height 6
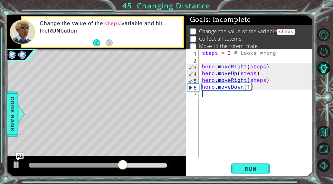
click at [250, 87] on div "steps = 2 # Looks wrong hero . moveRight ( steps ) hero . moveUp ( steps ) hero…" at bounding box center [258, 110] width 114 height 122
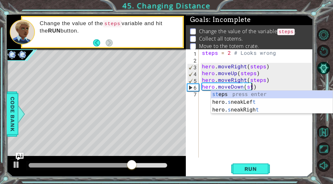
scroll to position [0, 3]
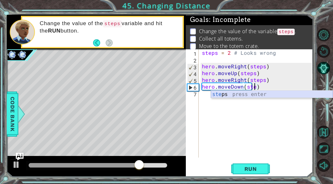
click at [255, 97] on div "ste ps press enter" at bounding box center [272, 102] width 122 height 23
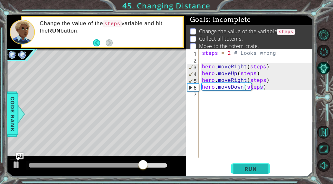
click at [253, 169] on span "Run" at bounding box center [250, 169] width 25 height 6
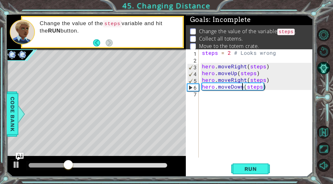
click at [241, 88] on div "steps = 2 # Looks wrong hero . moveRight ( steps ) hero . moveUp ( steps ) hero…" at bounding box center [258, 110] width 114 height 122
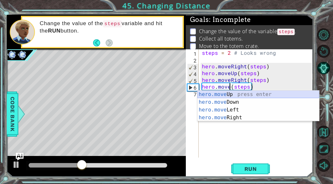
click at [243, 96] on div "hero.move Up press enter hero.move Down press enter hero.move Left press enter …" at bounding box center [259, 114] width 122 height 46
type textarea "hero.moveUp(1)(steps)"
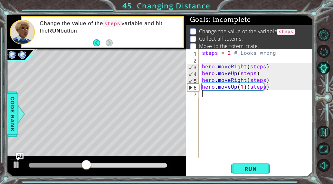
click at [250, 101] on div "steps = 2 # Looks wrong hero . moveRight ( steps ) hero . moveUp ( steps ) hero…" at bounding box center [258, 110] width 114 height 122
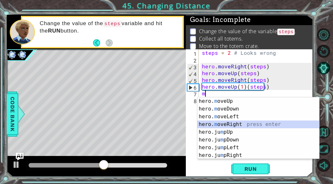
click at [239, 121] on div "hero. m oveUp press enter hero. m oveDown press enter hero. m oveLeft press ent…" at bounding box center [259, 135] width 122 height 77
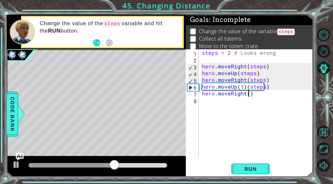
scroll to position [0, 3]
click at [249, 167] on span "Run" at bounding box center [250, 169] width 25 height 6
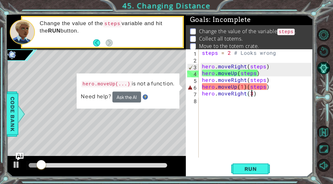
click at [244, 86] on div "steps = 2 # Looks wrong hero . moveRight ( steps ) hero . moveUp ( steps ) hero…" at bounding box center [258, 110] width 114 height 122
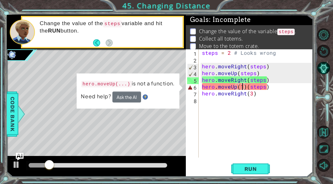
click at [244, 86] on div "steps = 2 # Looks wrong hero . moveRight ( steps ) hero . moveUp ( steps ) hero…" at bounding box center [258, 110] width 114 height 122
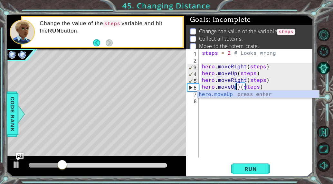
click at [241, 86] on div "steps = 2 # Looks wrong hero . moveRight ( steps ) hero . moveUp ( steps ) hero…" at bounding box center [258, 110] width 114 height 122
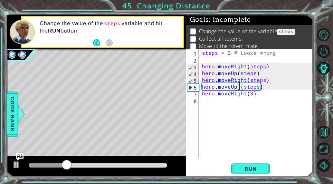
click at [240, 86] on div "steps = 2 # Looks wrong hero . moveRight ( steps ) hero . moveUp ( steps ) hero…" at bounding box center [258, 110] width 114 height 122
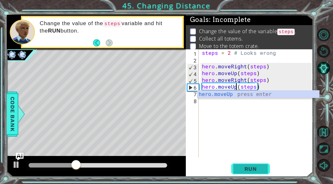
click at [252, 165] on button "Run" at bounding box center [250, 168] width 39 height 13
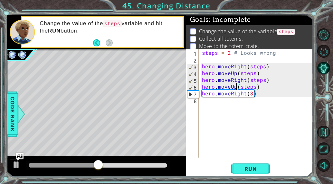
click at [252, 95] on div "steps = 2 # Looks wrong hero . moveRight ( steps ) hero . moveUp ( steps ) hero…" at bounding box center [258, 110] width 114 height 122
type textarea "hero.moveRight(2)"
click at [253, 165] on button "Run" at bounding box center [250, 168] width 39 height 13
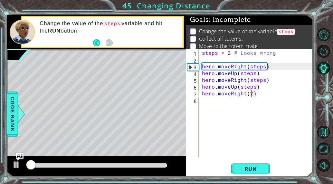
click at [224, 108] on div "steps = 2 # Looks wrong hero . moveRight ( steps ) hero . moveUp ( steps ) hero…" at bounding box center [258, 110] width 114 height 122
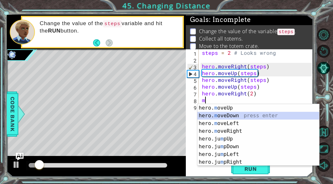
click at [226, 115] on div "hero. m oveUp press enter hero. m oveDown press enter hero. m oveLeft press ent…" at bounding box center [259, 142] width 122 height 77
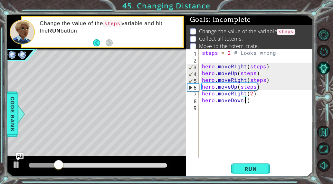
scroll to position [0, 3]
click at [256, 169] on span "Run" at bounding box center [250, 169] width 25 height 6
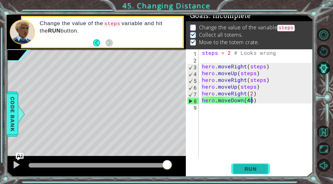
scroll to position [0, 3]
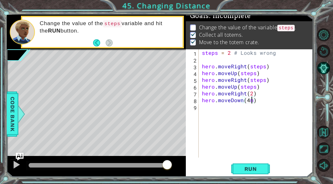
type textarea "hero.moveDown(4)"
click at [221, 125] on div "steps = 2 # Looks wrong hero . moveRight ( steps ) hero . moveUp ( steps ) hero…" at bounding box center [258, 110] width 114 height 122
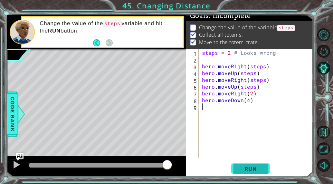
click at [259, 169] on span "Run" at bounding box center [250, 169] width 25 height 6
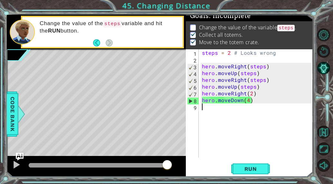
click at [252, 88] on div "steps = 2 # Looks wrong hero . moveRight ( steps ) hero . moveUp ( steps ) hero…" at bounding box center [258, 110] width 114 height 122
click at [254, 88] on div "steps = 2 # Looks wrong hero . moveRight ( steps ) hero . moveUp ( steps ) hero…" at bounding box center [258, 110] width 114 height 122
click at [251, 173] on button "Run" at bounding box center [250, 168] width 39 height 13
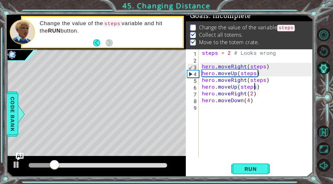
click at [261, 64] on div "steps = 2 # Looks wrong hero . moveRight ( steps ) hero . moveUp ( steps ) hero…" at bounding box center [258, 110] width 114 height 122
click at [263, 64] on div "steps = 2 # Looks wrong hero . moveRight ( steps ) hero . moveUp ( steps ) hero…" at bounding box center [258, 110] width 114 height 122
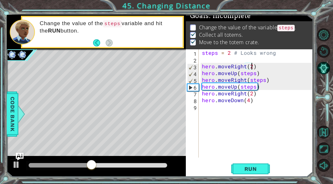
scroll to position [0, 3]
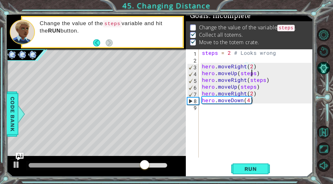
click at [253, 72] on div "steps = 2 # Looks wrong hero . moveRight ( 2 ) hero . moveUp ( steps ) hero . m…" at bounding box center [258, 110] width 114 height 122
click at [255, 72] on div "steps = 2 # Looks wrong hero . moveRight ( 2 ) hero . moveUp ( steps ) hero . m…" at bounding box center [258, 110] width 114 height 122
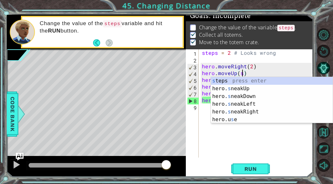
scroll to position [0, 2]
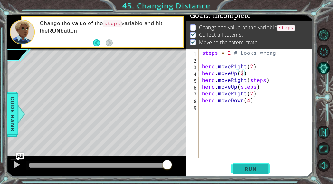
click at [248, 168] on span "Run" at bounding box center [250, 169] width 25 height 6
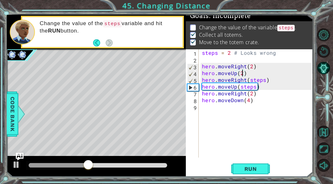
click at [264, 79] on div "steps = 2 # Looks wrong hero . moveRight ( 2 ) hero . moveUp ( 2 ) hero . moveR…" at bounding box center [258, 110] width 114 height 122
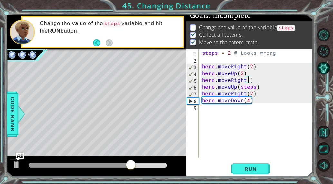
scroll to position [0, 3]
click at [250, 85] on div "steps = 2 # Looks wrong hero . moveRight ( 2 ) hero . moveUp ( 2 ) hero . moveR…" at bounding box center [258, 110] width 114 height 122
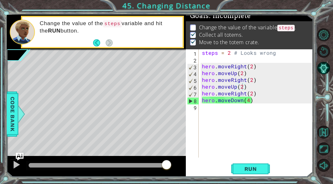
click at [244, 161] on div "hero.moveUp(2) 1 2 3 4 5 6 7 8 9 steps = 2 # Looks wrong hero . moveRight ( 2 )…" at bounding box center [249, 112] width 127 height 127
click at [245, 172] on button "Run" at bounding box center [250, 168] width 39 height 13
click at [268, 52] on div "steps = 2 # Looks wrong hero . moveRight ( 2 ) hero . moveUp ( 2 ) hero . moveR…" at bounding box center [258, 110] width 114 height 122
type textarea "steps = 2 # Looks wrong"
click at [268, 53] on div "steps = 2 # Looks wrong hero . moveRight ( 2 ) hero . moveUp ( 2 ) hero . moveR…" at bounding box center [258, 110] width 114 height 122
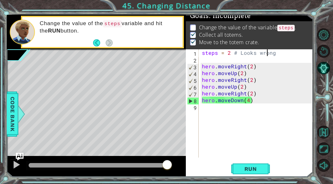
click at [262, 57] on div "steps = 2 # Looks wrong hero . moveRight ( 2 ) hero . moveUp ( 2 ) hero . moveR…" at bounding box center [258, 110] width 114 height 122
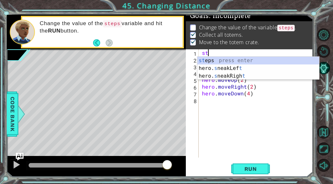
type textarea "s"
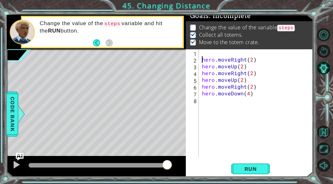
click at [202, 61] on div "hero . moveRight ( 2 ) hero . moveUp ( 2 ) hero . moveRight ( 2 ) hero . moveUp…" at bounding box center [258, 110] width 114 height 122
type textarea "hero.moveRight(2)"
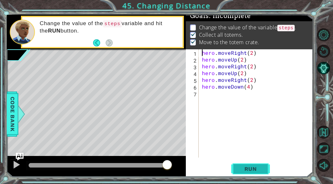
click at [249, 169] on span "Run" at bounding box center [250, 169] width 25 height 6
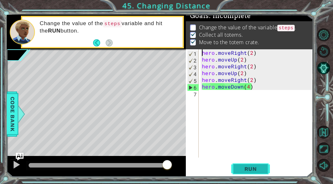
click at [243, 171] on span "Run" at bounding box center [250, 169] width 25 height 6
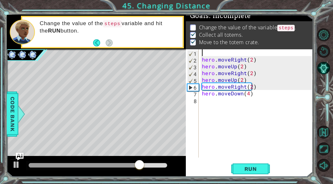
click at [210, 50] on div "hero . moveRight ( 2 ) hero . moveUp ( 2 ) hero . moveRight ( 2 ) hero . moveUp…" at bounding box center [258, 110] width 114 height 122
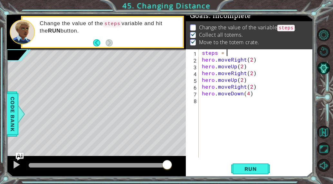
scroll to position [0, 1]
click at [246, 167] on span "Run" at bounding box center [250, 169] width 25 height 6
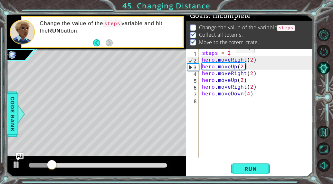
click at [225, 50] on div "steps = 2 hero . moveRight ( 2 ) hero . moveUp ( 2 ) hero . moveRight ( 2 ) her…" at bounding box center [258, 110] width 114 height 122
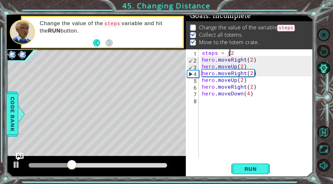
scroll to position [0, 2]
click at [235, 53] on div "steps = ( 2 hero . moveRight ( 2 ) hero . moveUp ( 2 ) hero . moveRight ( 2 ) h…" at bounding box center [258, 110] width 114 height 122
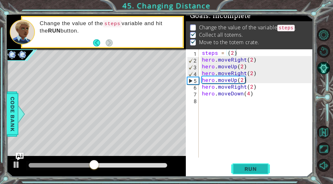
click at [252, 174] on button "Run" at bounding box center [250, 168] width 39 height 13
click at [217, 53] on div "steps = ( 2 ) hero . moveRight ( 2 ) hero . moveUp ( 2 ) hero . moveRight ( 2 )…" at bounding box center [258, 110] width 114 height 122
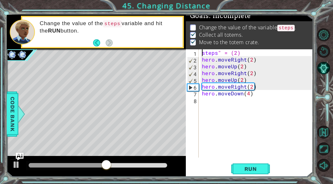
click at [203, 53] on div "steps " = (2) hero . moveRight ( 2 ) hero . moveUp ( 2 ) hero . moveRight ( 2 )…" at bounding box center [258, 110] width 114 height 122
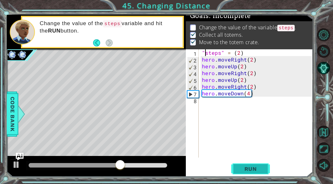
type textarea ""steps" = (2)"
click at [248, 167] on span "Run" at bounding box center [250, 169] width 25 height 6
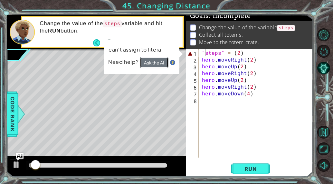
click at [149, 61] on button "Ask the AI" at bounding box center [154, 62] width 29 height 11
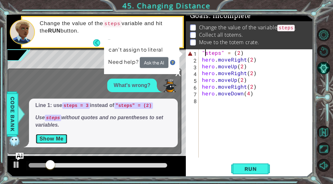
click at [55, 141] on button "Show Me" at bounding box center [51, 139] width 33 height 10
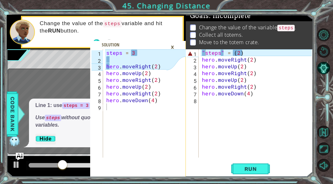
drag, startPoint x: 104, startPoint y: 49, endPoint x: 126, endPoint y: 53, distance: 21.9
click at [126, 53] on div "1 2 3 4 5 6 7 8 9 steps = 3 hero . moveRight ( 2 ) hero . moveUp ( 2 ) hero . m…" at bounding box center [137, 112] width 95 height 127
type textarea "steps = 3"
click at [109, 52] on div "steps = 3 hero . moveRight ( 2 ) hero . moveUp ( 2 ) hero . moveRight ( 2 ) her…" at bounding box center [137, 110] width 64 height 122
drag, startPoint x: 107, startPoint y: 53, endPoint x: 140, endPoint y: 53, distance: 33.2
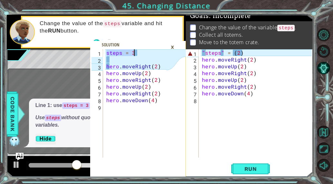
click at [140, 53] on div "steps = 3 hero . moveRight ( 2 ) hero . moveUp ( 2 ) hero . moveRight ( 2 ) her…" at bounding box center [137, 110] width 64 height 122
click at [173, 44] on div "×" at bounding box center [173, 47] width 10 height 11
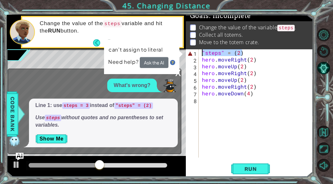
drag, startPoint x: 245, startPoint y: 51, endPoint x: 196, endPoint y: 53, distance: 48.4
click at [196, 53] on div ""steps" = [PHONE_NUMBER] "steps" = ( 2 ) hero . moveRight ( 2 ) hero . moveUp (…" at bounding box center [249, 103] width 126 height 108
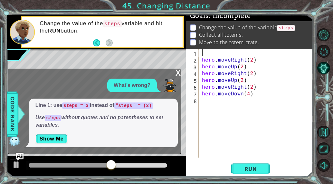
paste textarea "steps = 3"
type textarea "steps = 3"
click at [242, 165] on button "Run" at bounding box center [250, 168] width 39 height 13
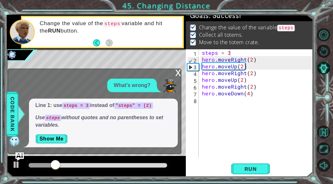
click at [18, 155] on img "Ask AI" at bounding box center [19, 156] width 8 height 8
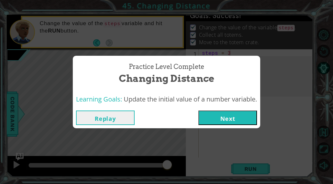
click at [223, 118] on button "Next" at bounding box center [228, 118] width 59 height 15
